Goal: Check status: Check status

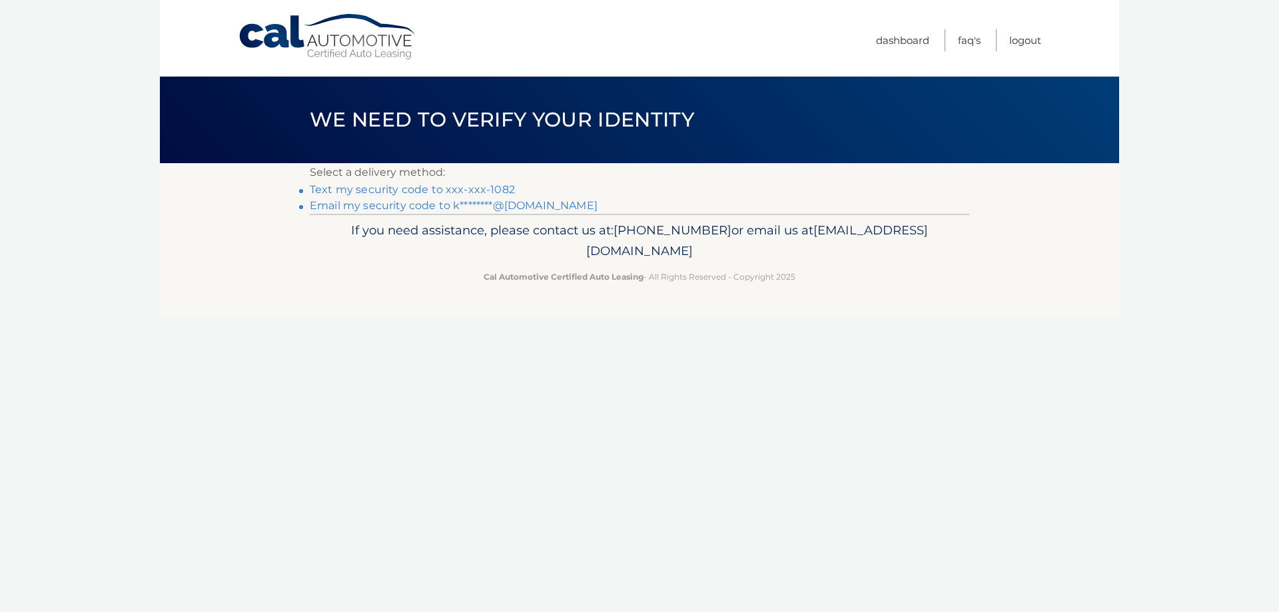
drag, startPoint x: 504, startPoint y: 191, endPoint x: 569, endPoint y: 140, distance: 82.6
click at [504, 191] on link "Text my security code to xxx-xxx-1082" at bounding box center [412, 189] width 205 height 13
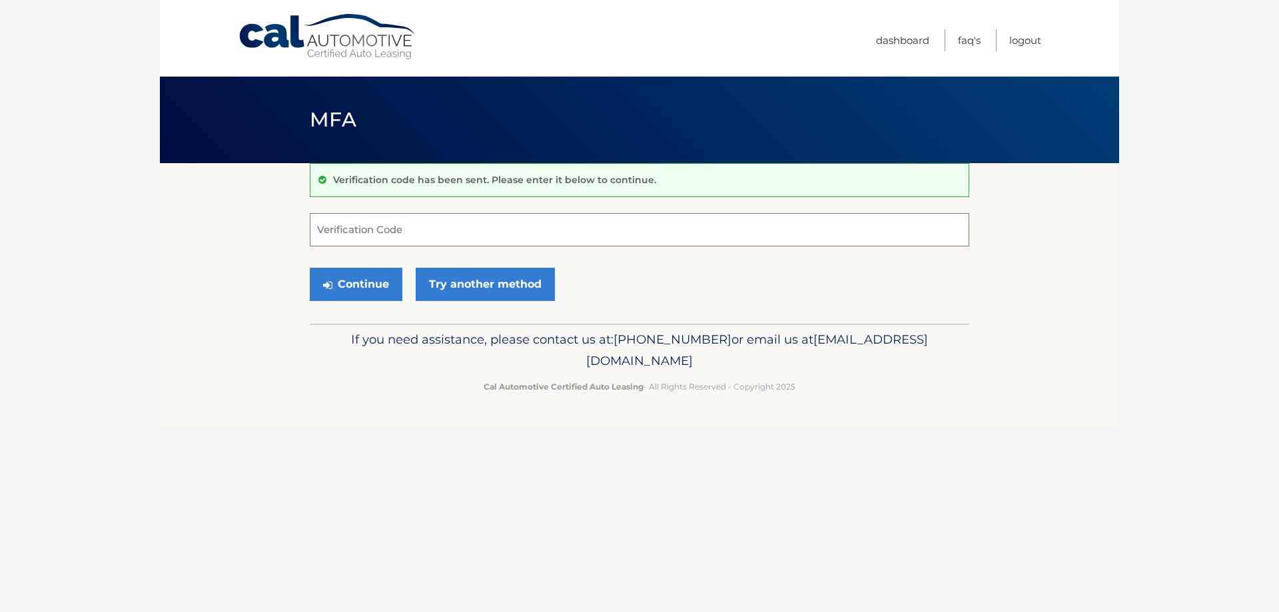
click at [484, 236] on input "Verification Code" at bounding box center [640, 229] width 660 height 33
type input "271123"
click at [345, 288] on button "Continue" at bounding box center [356, 284] width 93 height 33
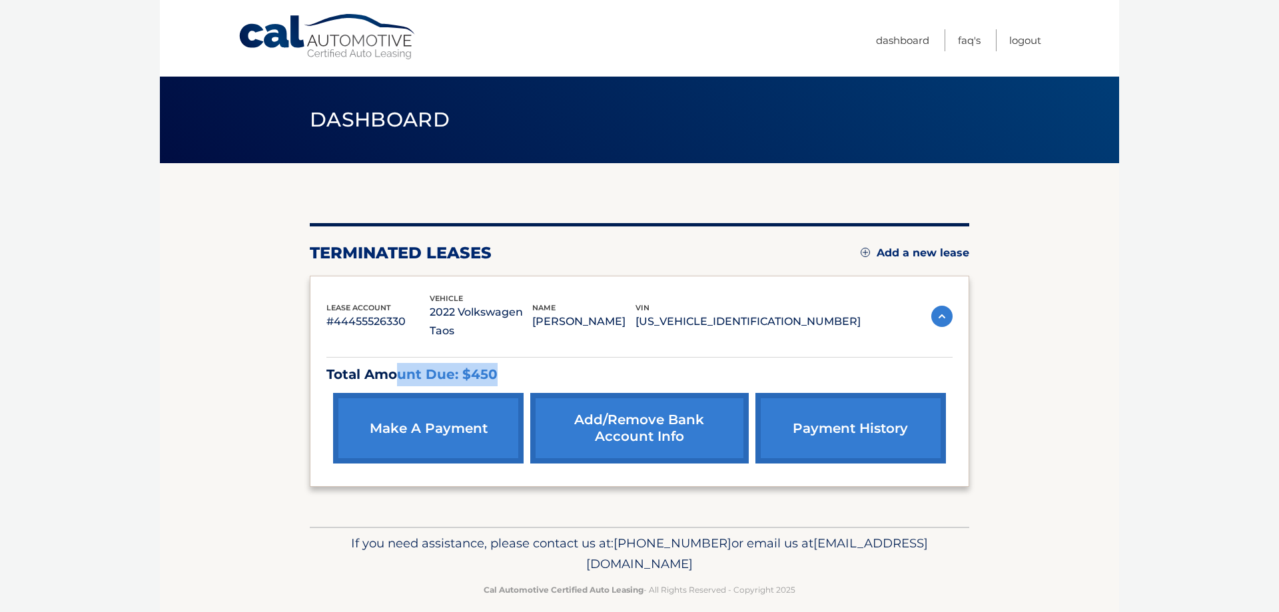
drag, startPoint x: 411, startPoint y: 357, endPoint x: 565, endPoint y: 354, distance: 154.0
click at [562, 363] on p "Total Amount Due: $450" at bounding box center [639, 374] width 626 height 23
click at [565, 363] on p "Total Amount Due: $450" at bounding box center [639, 374] width 626 height 23
